Goal: Transaction & Acquisition: Purchase product/service

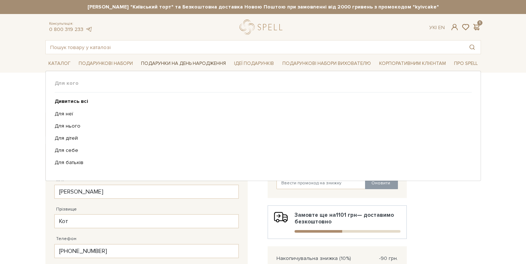
scroll to position [144, 0]
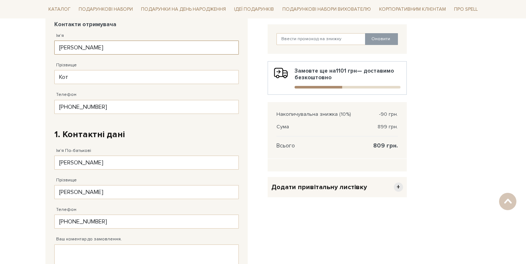
drag, startPoint x: 128, startPoint y: 42, endPoint x: 64, endPoint y: 47, distance: 64.8
click at [64, 46] on input "[PERSON_NAME]" at bounding box center [146, 48] width 185 height 14
drag, startPoint x: 89, startPoint y: 47, endPoint x: 57, endPoint y: 46, distance: 32.5
click at [57, 46] on input "[PERSON_NAME]" at bounding box center [146, 48] width 185 height 14
type input "S"
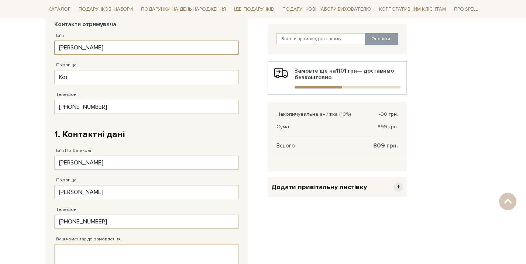
type input "[PERSON_NAME]"
click at [78, 80] on input "Кот" at bounding box center [146, 77] width 185 height 14
type input "[PERSON_NAME]"
click at [138, 112] on input "[PHONE_NUMBER]" at bounding box center [146, 107] width 185 height 14
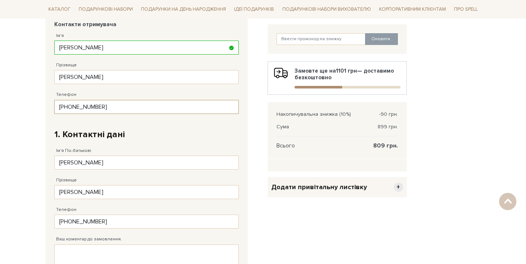
drag, startPoint x: 141, startPoint y: 106, endPoint x: 68, endPoint y: 108, distance: 72.7
click at [68, 108] on input "[PHONE_NUMBER]" at bounding box center [146, 107] width 185 height 14
paste input "931) 121 70 0_"
type input "38 (9__) ___ __ __"
type input "38 (093) ___ __ __"
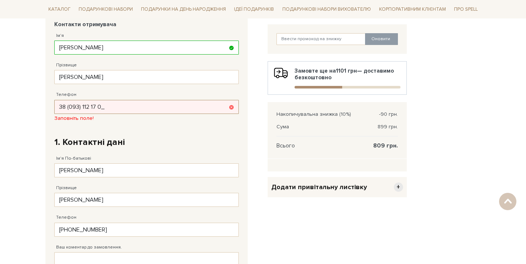
type input "[PHONE_NUMBER]"
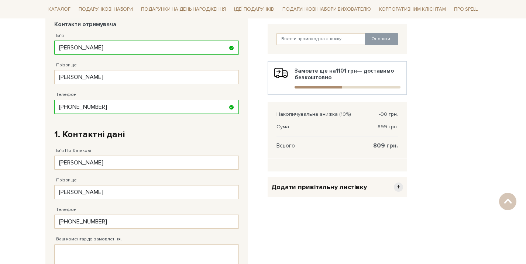
click at [226, 145] on fieldset "Відправити Для себе У подарунок Контакти отримувача Ім'я [PERSON_NAME] Заповніт…" at bounding box center [146, 157] width 185 height 299
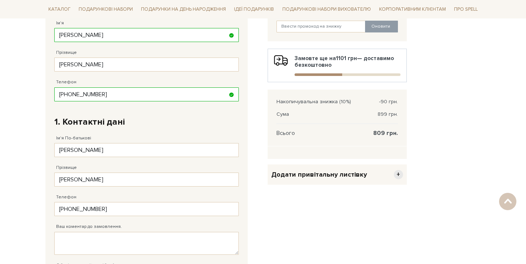
scroll to position [283, 0]
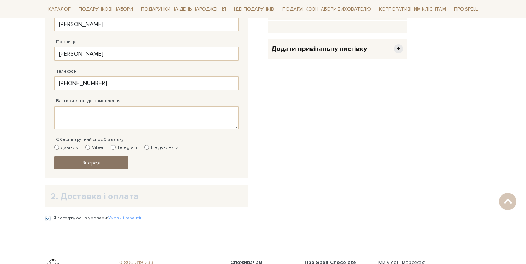
click at [114, 163] on link "Вперед" at bounding box center [91, 163] width 74 height 13
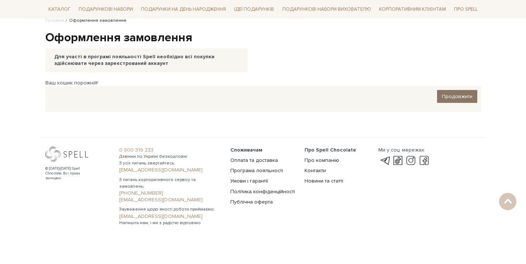
scroll to position [0, 0]
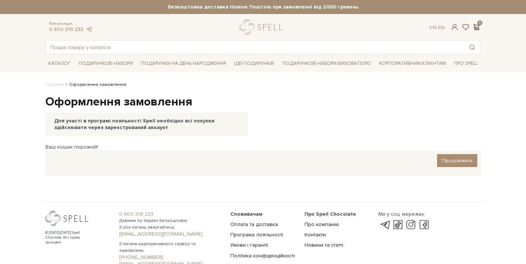
click at [478, 25] on span at bounding box center [476, 27] width 9 height 8
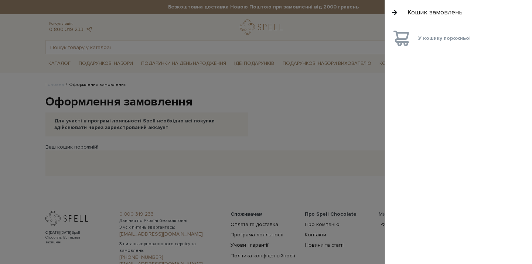
click at [466, 40] on span "У кошику порожньо!" at bounding box center [444, 38] width 52 height 7
click at [397, 10] on button "button" at bounding box center [394, 12] width 8 height 13
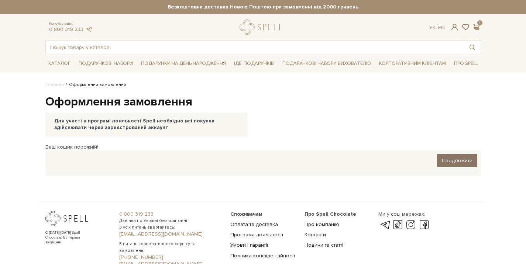
click at [454, 162] on span "Продовжити" at bounding box center [457, 161] width 31 height 6
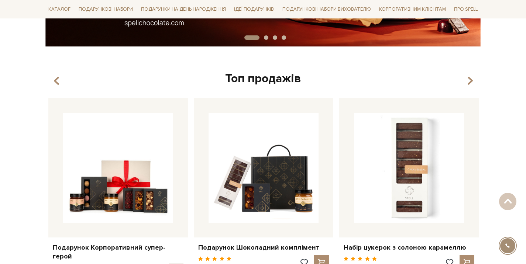
scroll to position [269, 0]
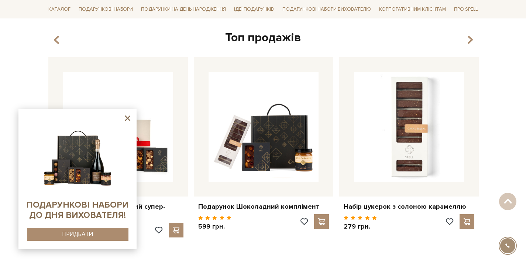
click at [128, 116] on icon at bounding box center [127, 118] width 9 height 9
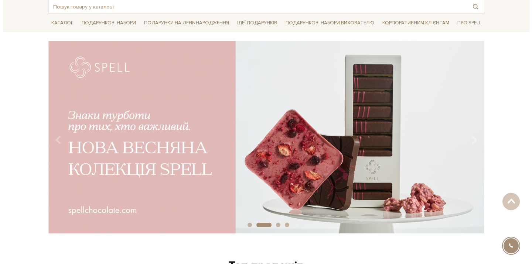
scroll to position [0, 0]
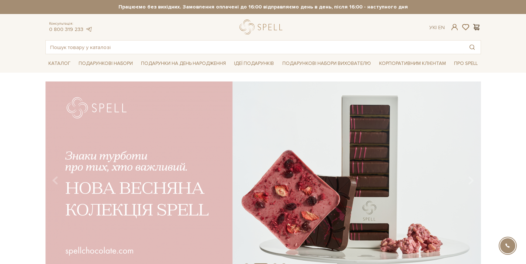
click at [477, 24] on span at bounding box center [476, 27] width 9 height 8
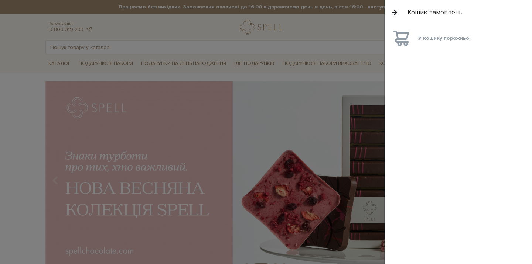
click at [391, 13] on button "button" at bounding box center [394, 12] width 8 height 13
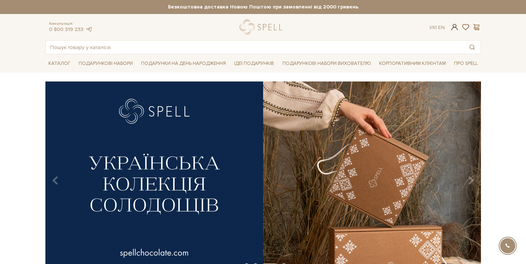
click at [455, 28] on span at bounding box center [454, 27] width 9 height 8
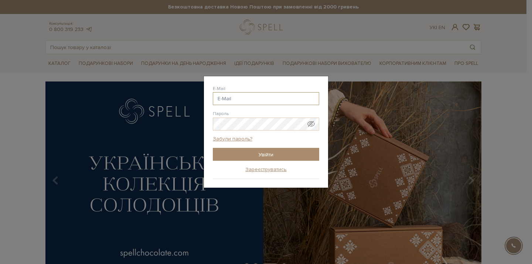
click at [281, 102] on input "E-Mail" at bounding box center [266, 98] width 106 height 13
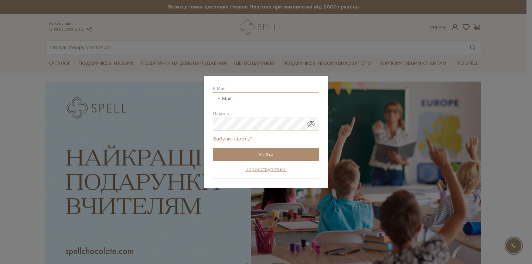
paste input "tetiana.yatsenko@wizer-training.com"
type input "tetiana.yatsenko@wizer-training.com"
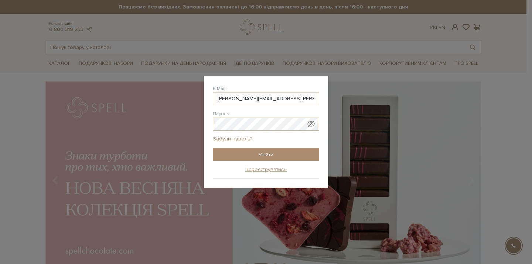
click at [213, 148] on input "Увійти" at bounding box center [266, 154] width 106 height 13
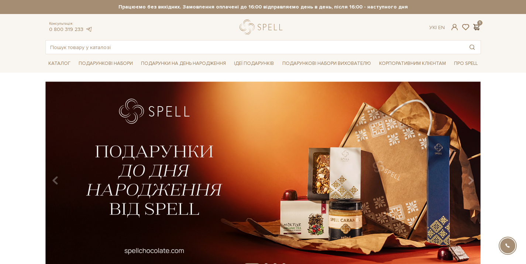
click at [478, 24] on span at bounding box center [476, 27] width 9 height 8
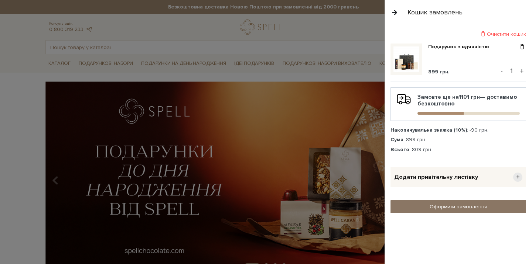
click at [452, 206] on link "Оформити замовлення" at bounding box center [457, 206] width 135 height 13
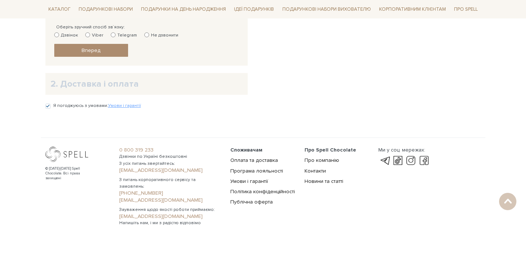
scroll to position [37, 0]
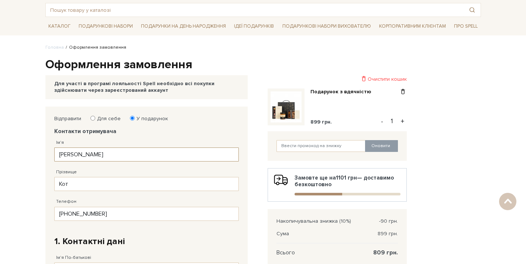
drag, startPoint x: 146, startPoint y: 159, endPoint x: 6, endPoint y: 152, distance: 140.8
type input "Циток"
click at [75, 188] on input "Кот" at bounding box center [146, 184] width 185 height 14
type input "К"
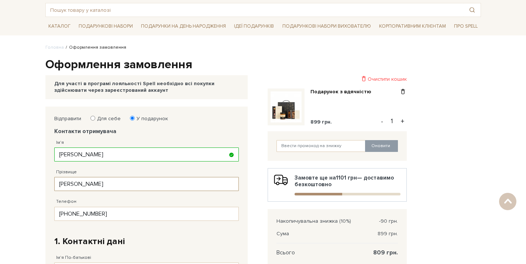
type input "Ілля"
drag, startPoint x: 122, startPoint y: 217, endPoint x: 69, endPoint y: 211, distance: 52.8
click at [69, 211] on input "[PHONE_NUMBER]" at bounding box center [146, 214] width 185 height 14
type input "38 (093) 11_ __ __"
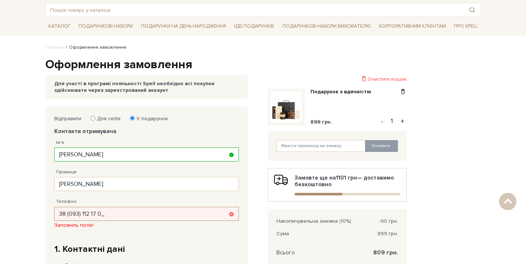
type input "[PHONE_NUMBER]"
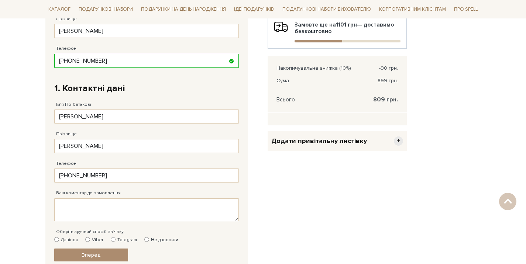
scroll to position [227, 0]
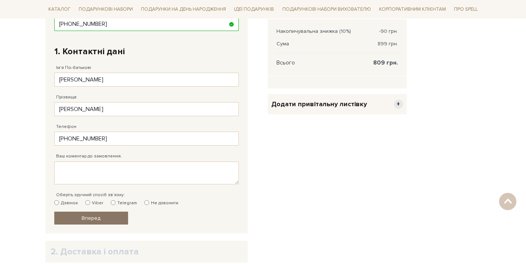
click at [99, 218] on span "Вперед" at bounding box center [91, 218] width 19 height 6
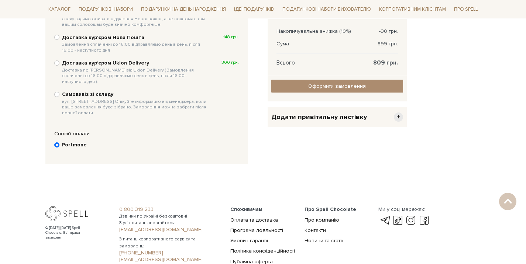
scroll to position [144, 0]
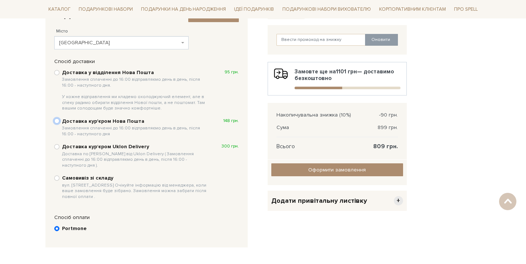
click at [57, 120] on input "Доставка кур'єром Нова Пошта Замовлення сплаченні до 16:00 відправляємо день в …" at bounding box center [56, 121] width 5 height 5
radio input "true"
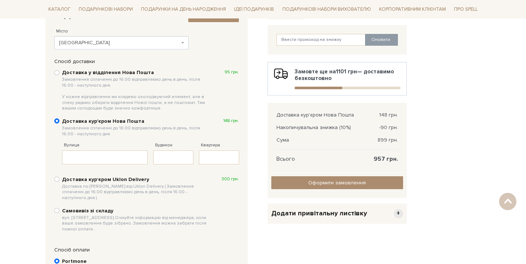
click at [173, 42] on span "[GEOGRAPHIC_DATA]" at bounding box center [119, 42] width 121 height 7
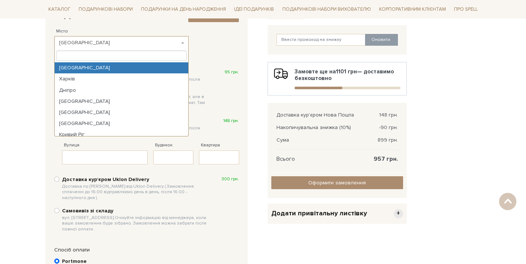
select select "[GEOGRAPHIC_DATA]"
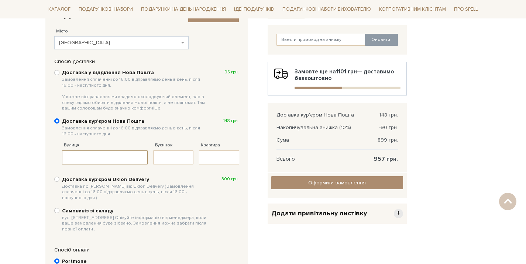
click at [110, 155] on input "Вулиця" at bounding box center [105, 158] width 86 height 14
paste input "Новодарницька"
type input "Новодарницька"
click at [161, 158] on input "Будинок" at bounding box center [173, 158] width 40 height 14
type input "3/15"
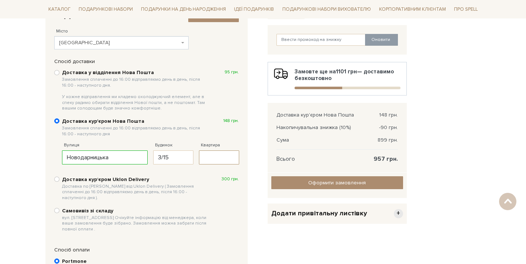
click at [206, 154] on input "Квартира" at bounding box center [219, 158] width 40 height 14
type input "16"
click at [224, 208] on label "Самовивіз зі складу вул. Велика Кільцева, 4-А. Очікуйте інформацію від менеджер…" at bounding box center [150, 220] width 177 height 25
click at [59, 208] on input "Самовивіз зі складу вул. Велика Кільцева, 4-А. Очікуйте інформацію від менеджер…" at bounding box center [56, 210] width 5 height 5
radio input "true"
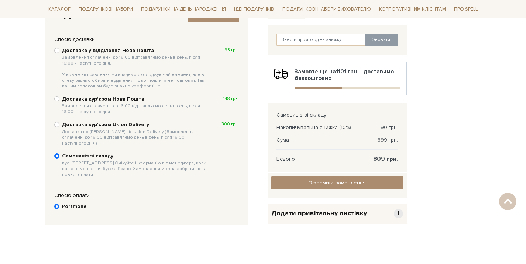
click at [62, 123] on b "Доставка курʼєром Uklon Delivery Доставка по Києву від Uklon Delivery ( Замовле…" at bounding box center [135, 133] width 147 height 25
click at [59, 123] on input "Доставка курʼєром Uklon Delivery Доставка по Києву від Uklon Delivery ( Замовле…" at bounding box center [56, 124] width 5 height 5
radio input "true"
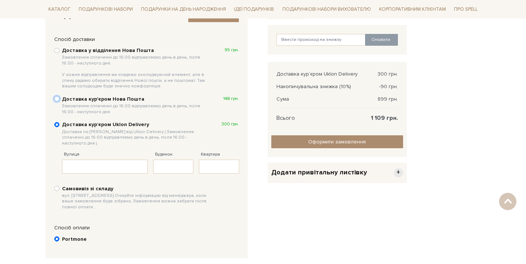
click at [58, 97] on input "Доставка кур'єром Нова Пошта Замовлення сплаченні до 16:00 відправляємо день в …" at bounding box center [56, 98] width 5 height 5
radio input "true"
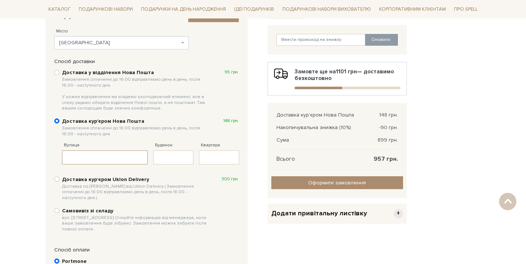
click at [82, 161] on input "Вулиця" at bounding box center [105, 158] width 86 height 14
paste input "Новодарницька"
type input "Новодарницька"
click at [172, 155] on input "Будинок" at bounding box center [173, 158] width 40 height 14
type input "3/15"
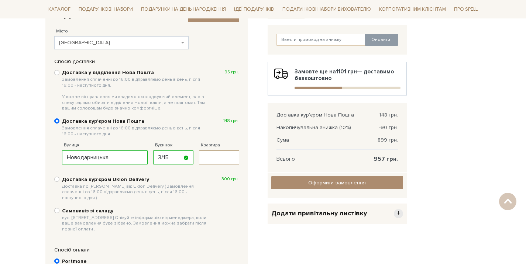
click at [209, 162] on input "Квартира" at bounding box center [219, 158] width 40 height 14
type input "16"
click at [251, 192] on div "2. Доставка і оплата Змінити контакти Місто --- Оберіть --- Київ Харків Дніпро …" at bounding box center [151, 140] width 213 height 280
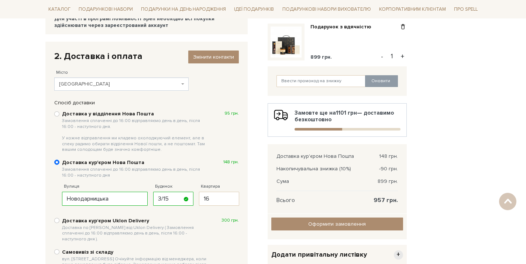
scroll to position [100, 0]
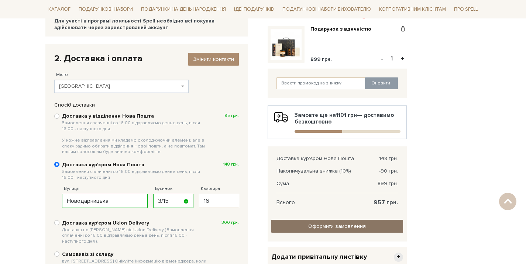
click at [368, 228] on link "Оформити замовлення" at bounding box center [337, 226] width 132 height 13
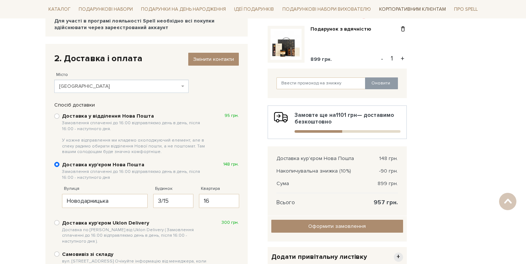
scroll to position [169, 0]
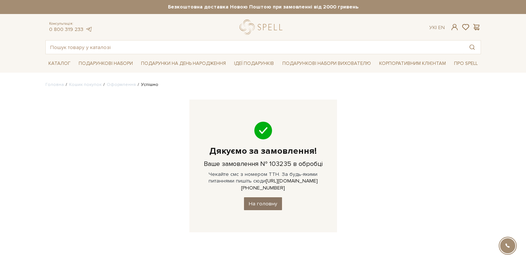
click at [261, 198] on link "На головну" at bounding box center [263, 204] width 38 height 13
